Goal: Find specific page/section: Find specific page/section

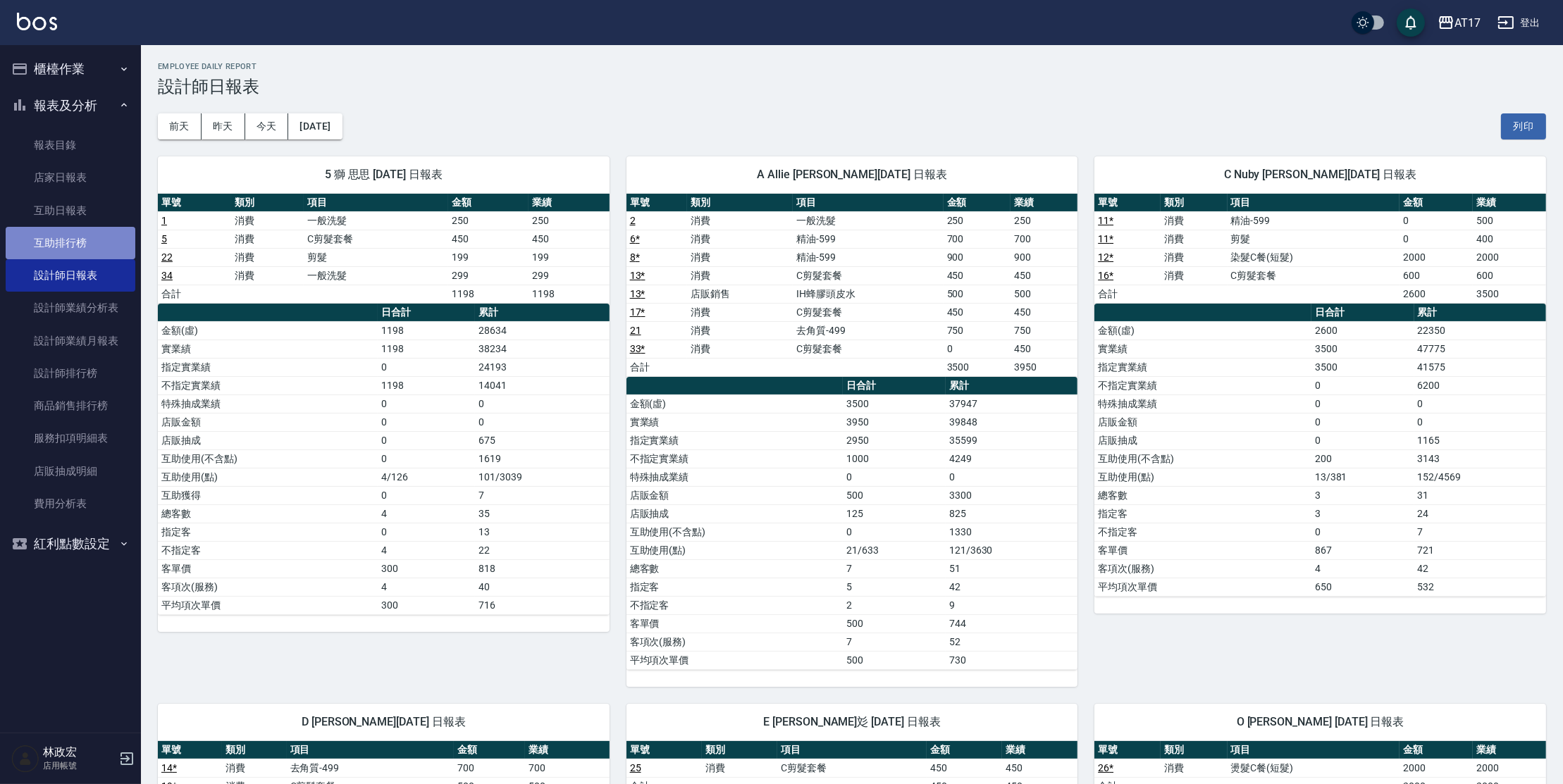
click at [93, 244] on link "互助排行榜" at bounding box center [70, 243] width 130 height 33
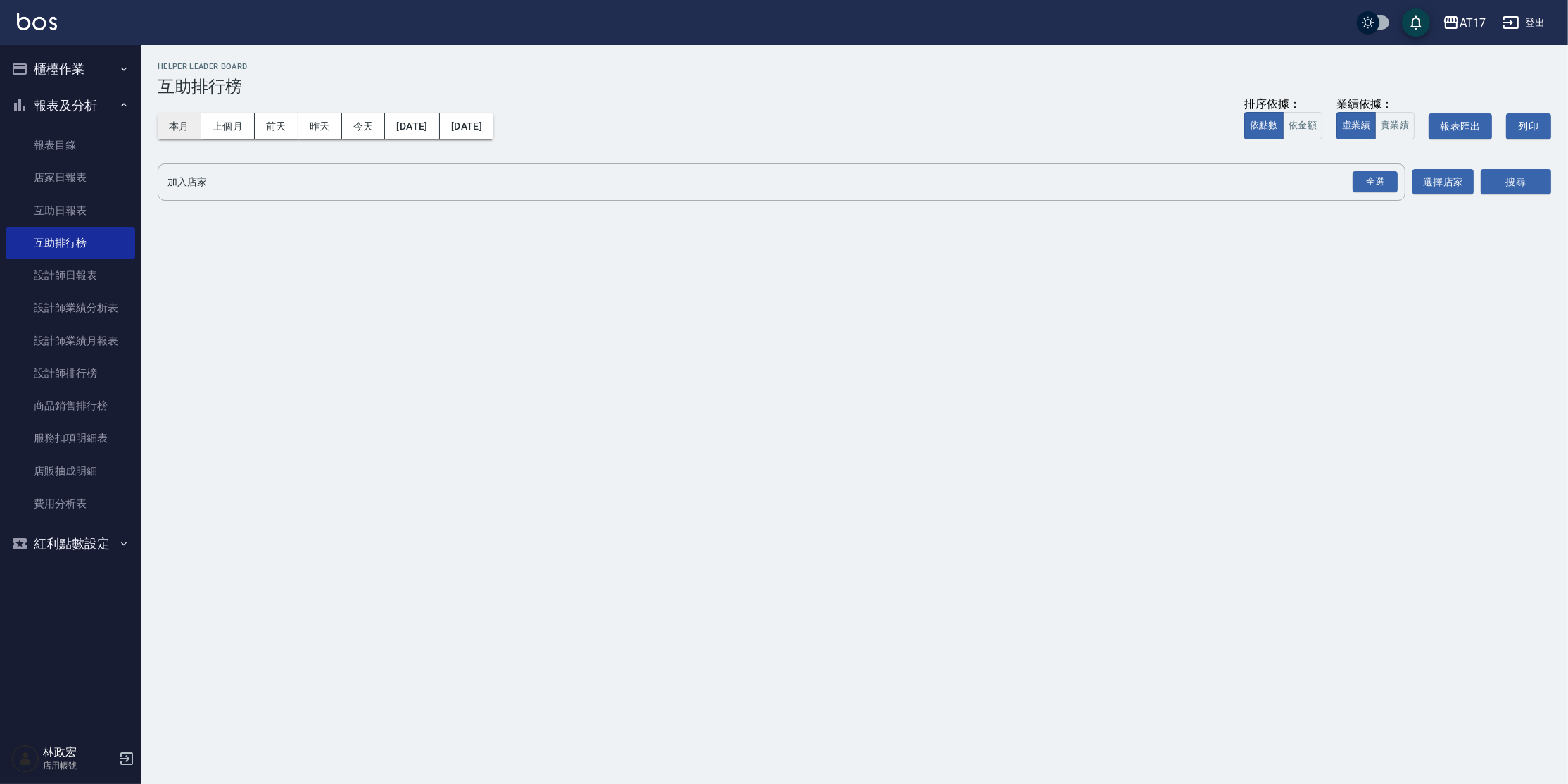
click at [168, 124] on button "本月" at bounding box center [179, 126] width 44 height 26
click at [1354, 175] on div "全選" at bounding box center [1375, 182] width 45 height 21
click at [1534, 192] on button "搜尋" at bounding box center [1515, 182] width 70 height 26
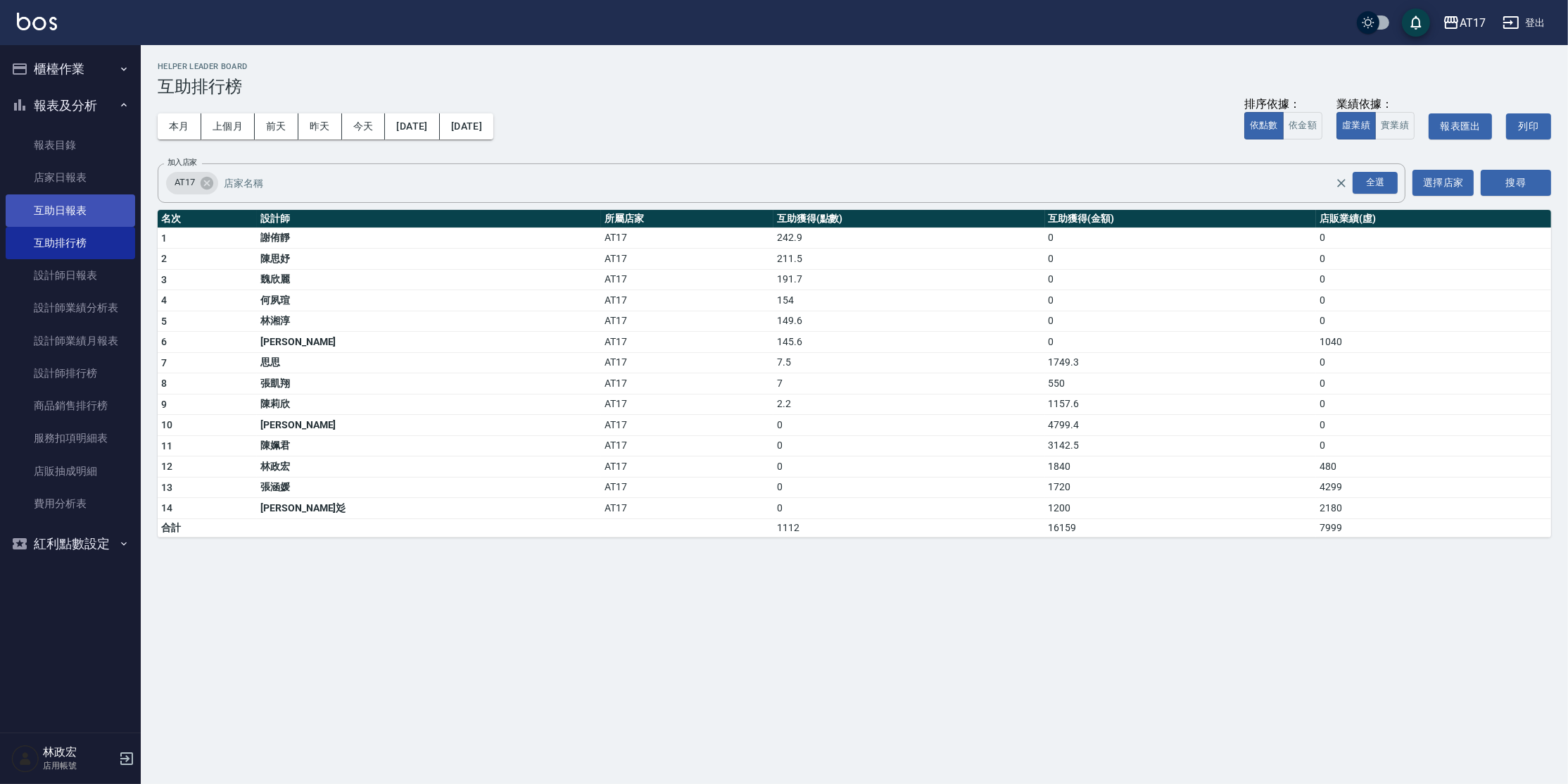
click at [94, 210] on link "互助日報表" at bounding box center [70, 210] width 130 height 33
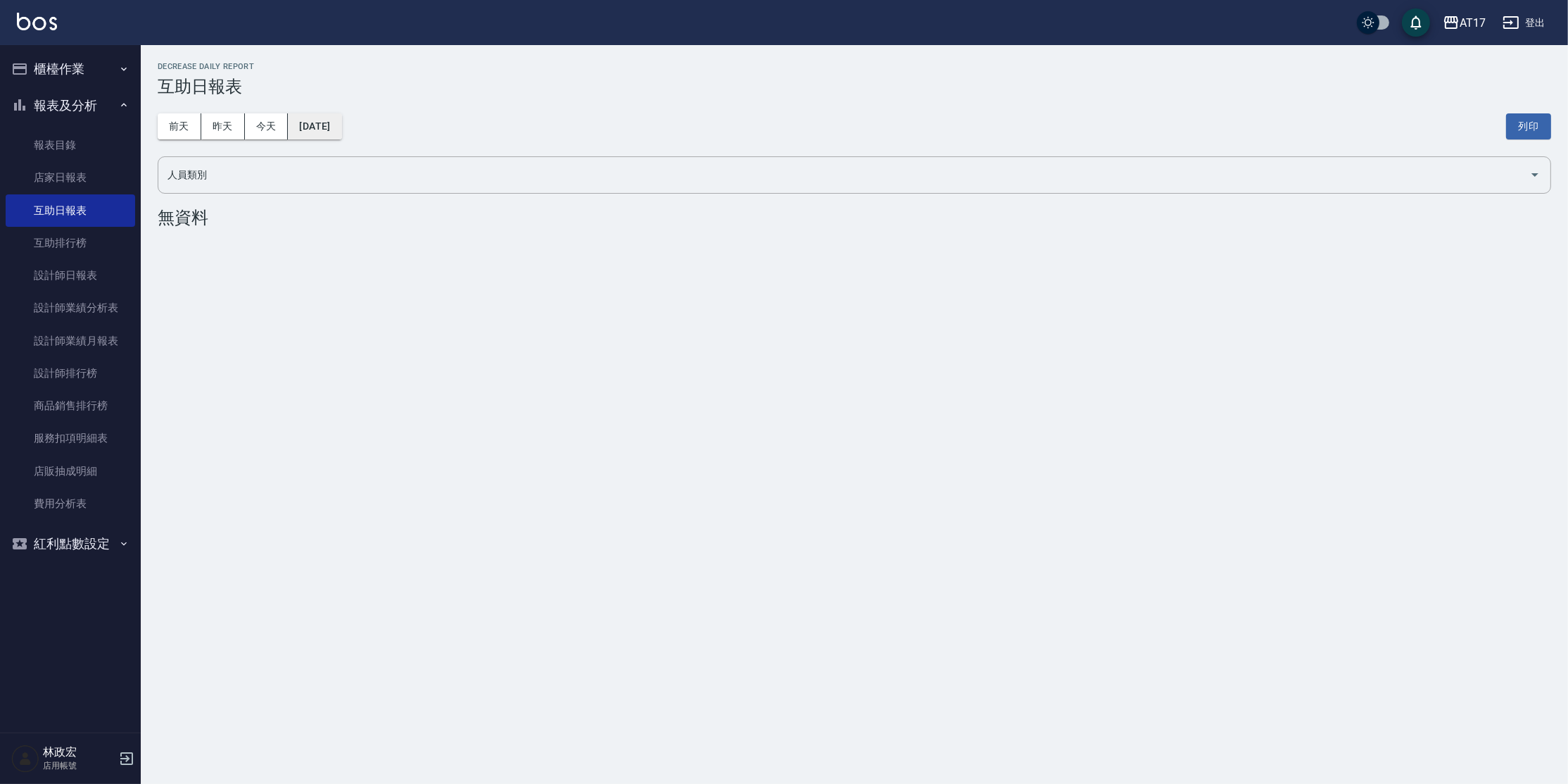
click at [323, 125] on button "[DATE]" at bounding box center [315, 126] width 53 height 26
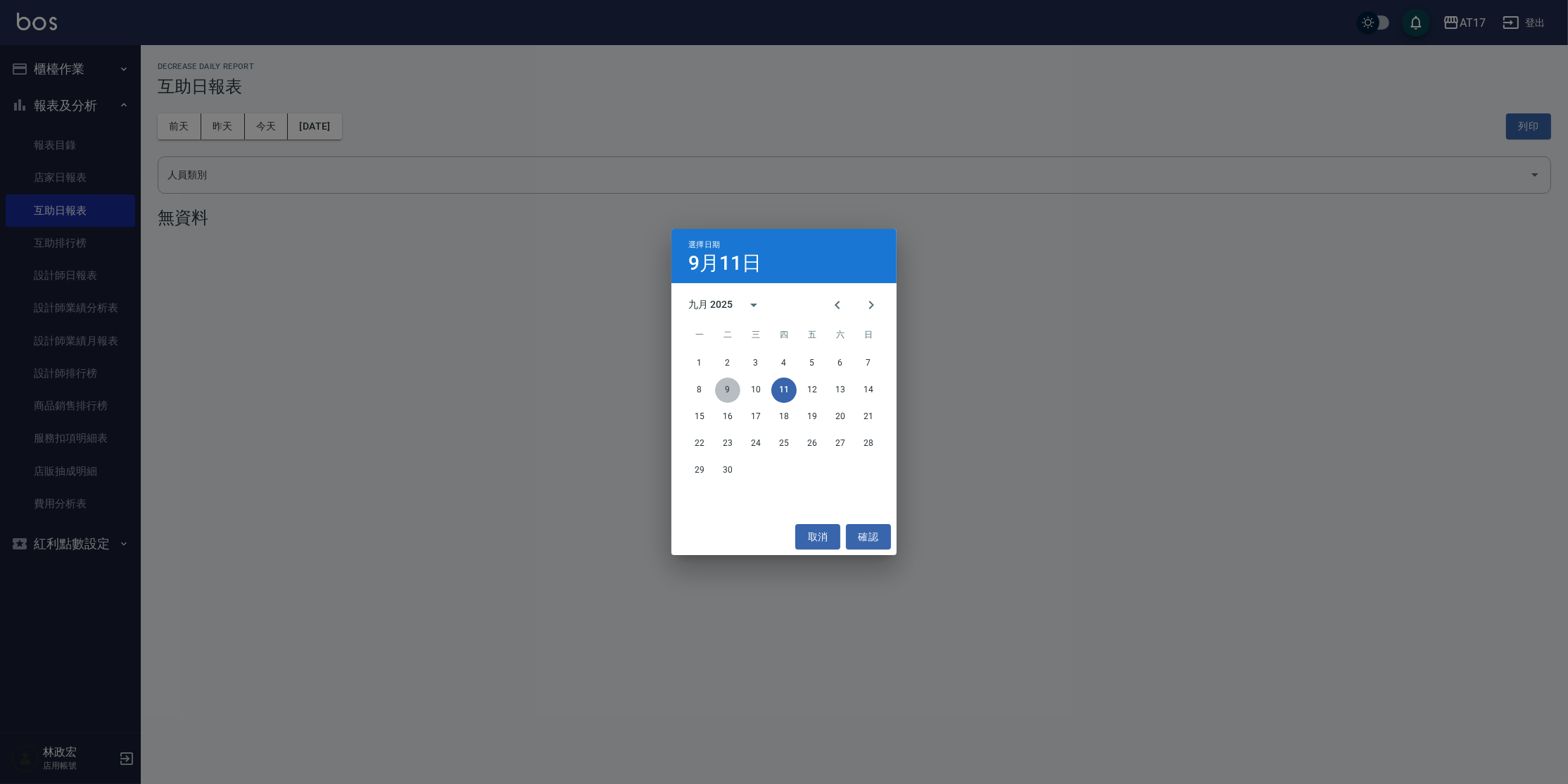
click at [730, 388] on button "9" at bounding box center [727, 390] width 25 height 25
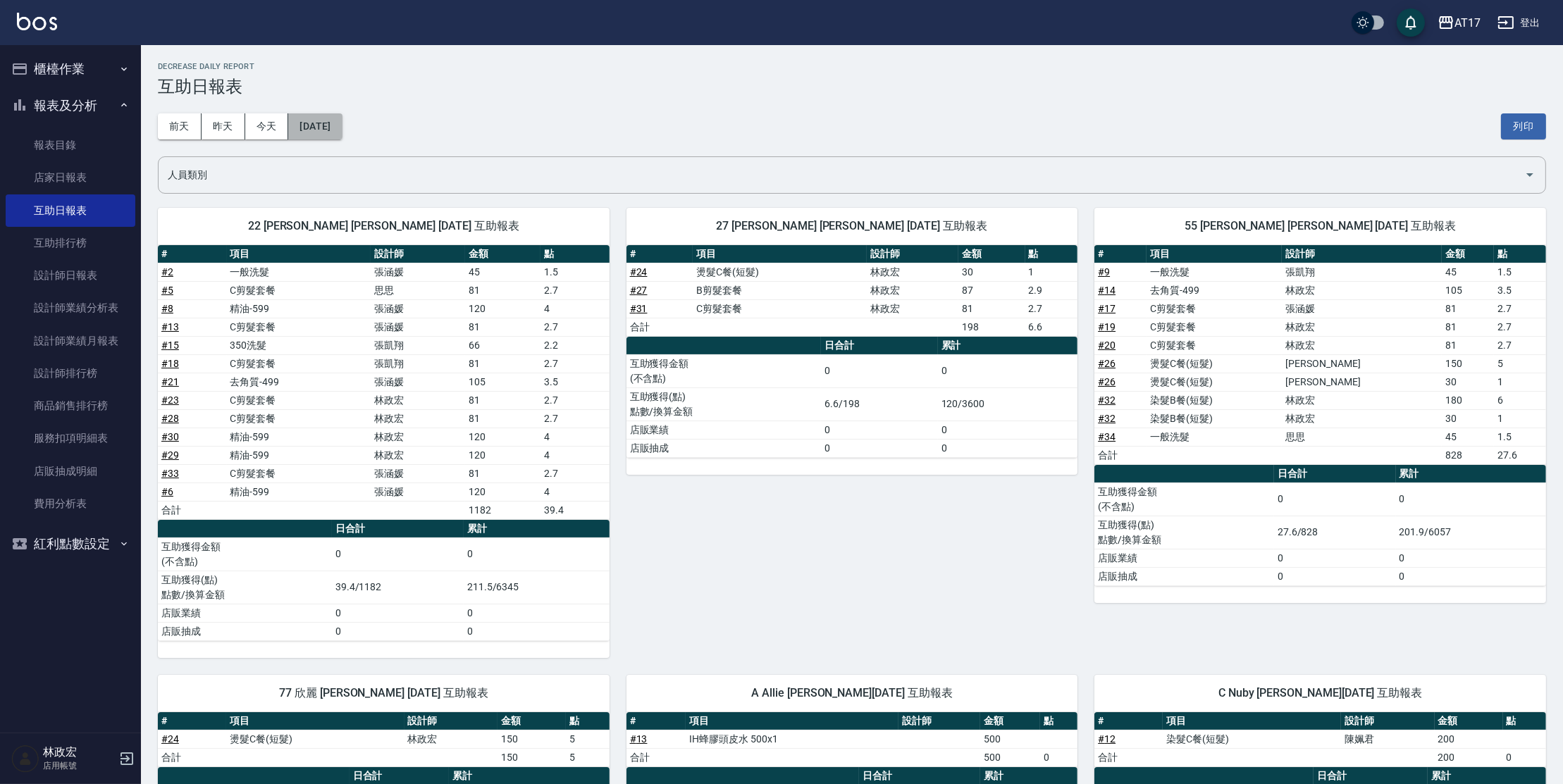
click at [338, 134] on button "[DATE]" at bounding box center [315, 126] width 53 height 26
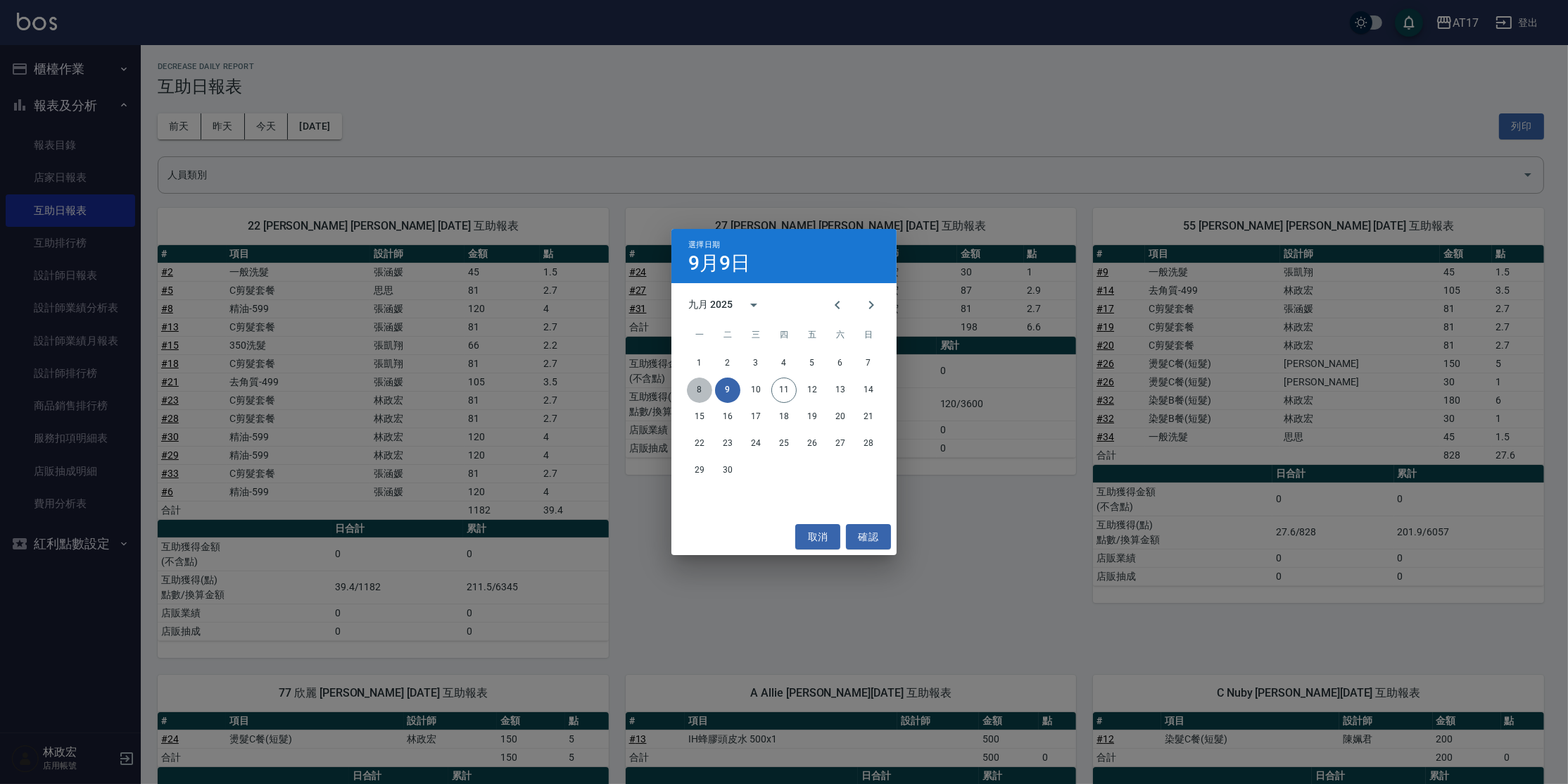
click at [697, 390] on button "8" at bounding box center [699, 390] width 25 height 25
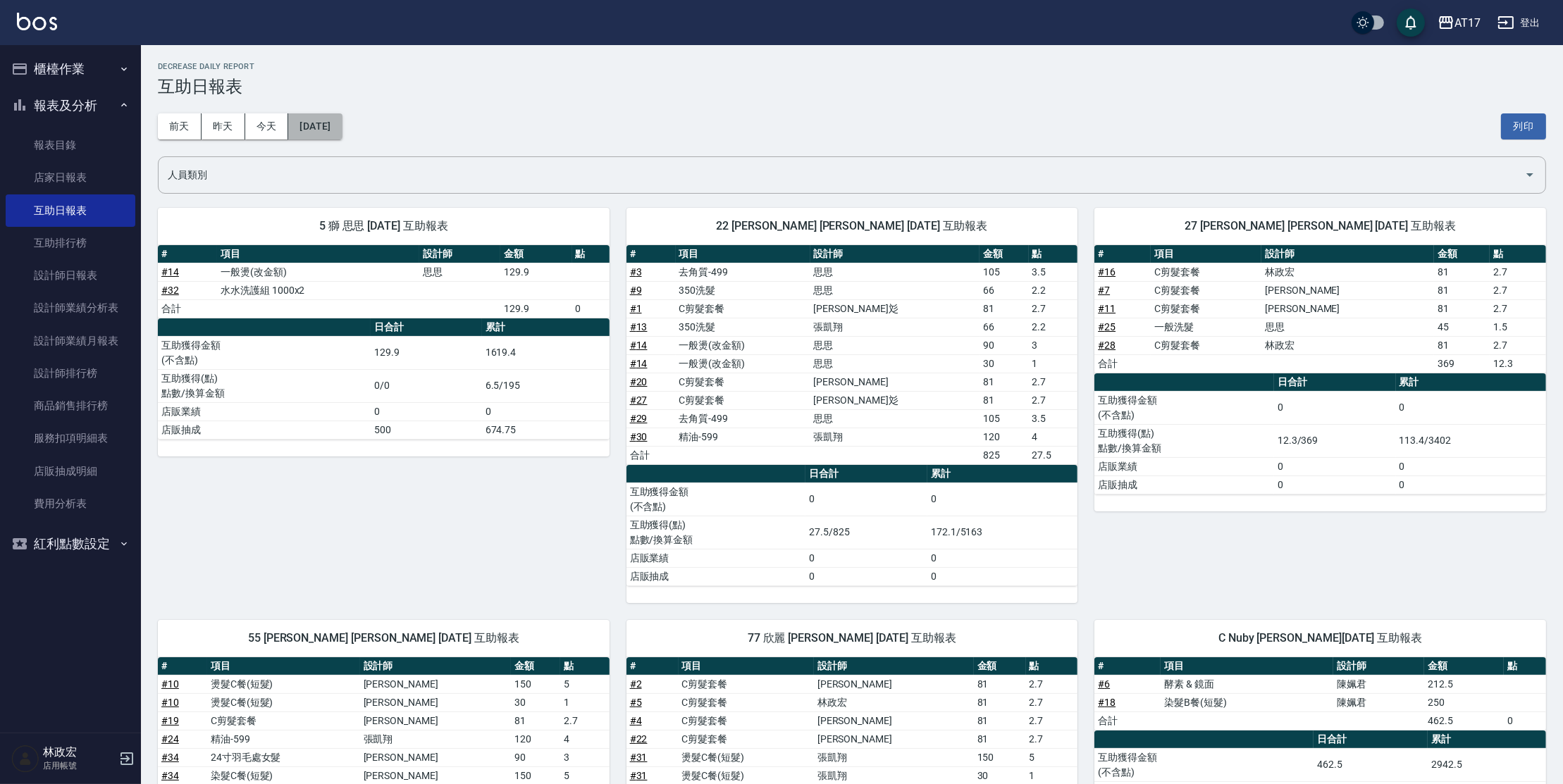
click at [340, 127] on button "[DATE]" at bounding box center [315, 126] width 53 height 26
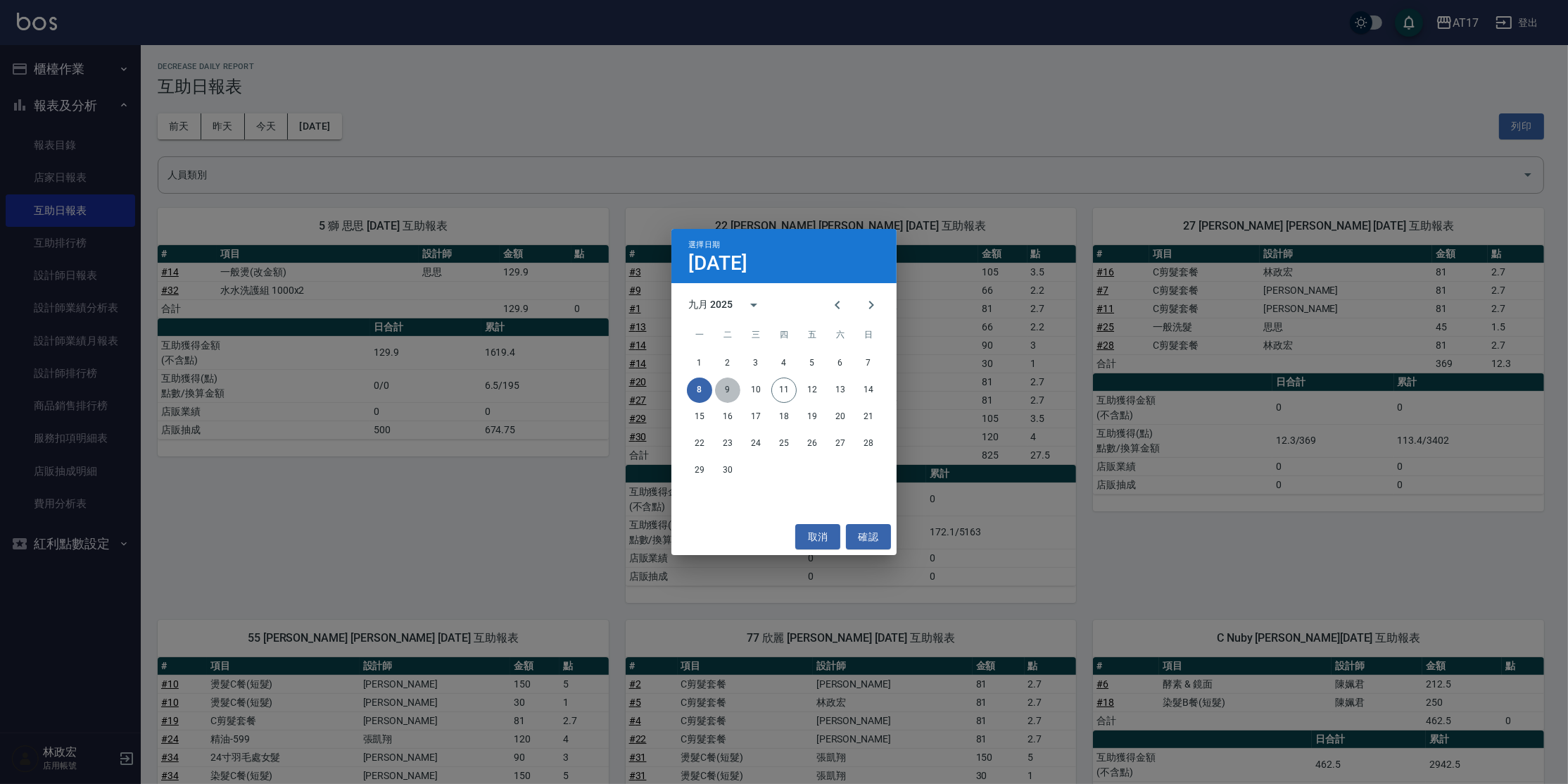
click at [730, 388] on button "9" at bounding box center [727, 390] width 25 height 25
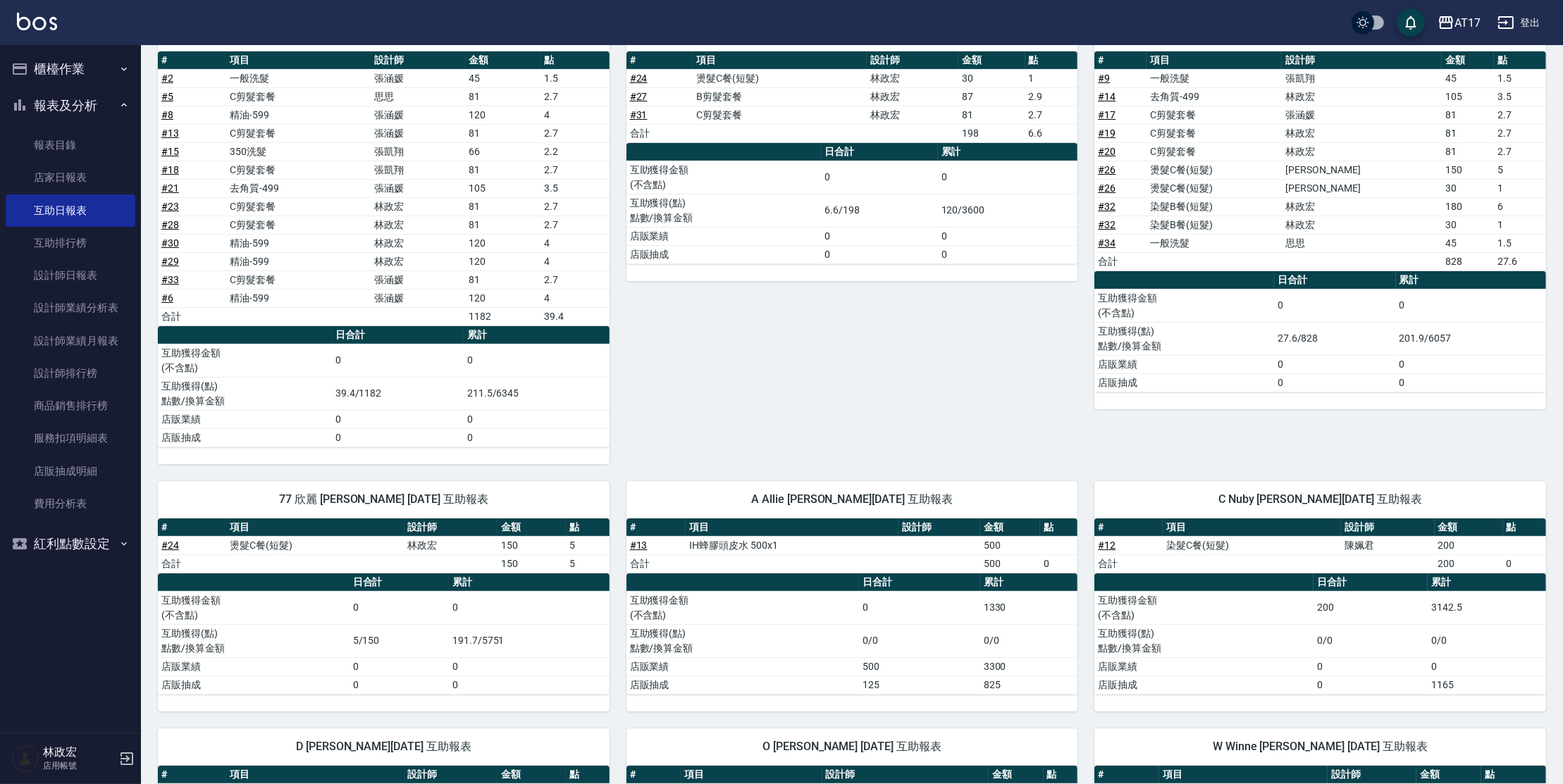
scroll to position [205, 0]
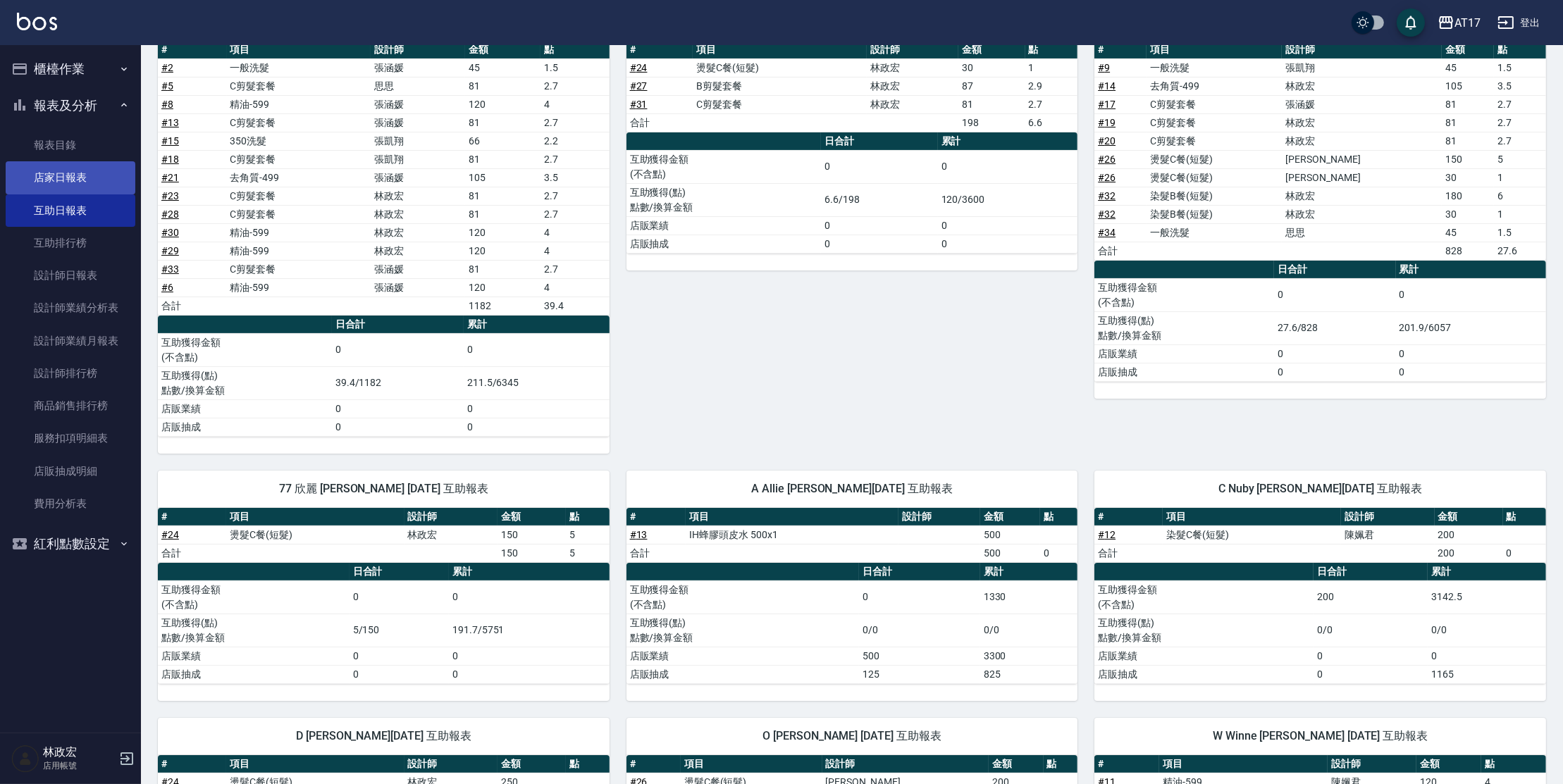
click at [47, 185] on link "店家日報表" at bounding box center [70, 178] width 130 height 33
